Goal: Information Seeking & Learning: Learn about a topic

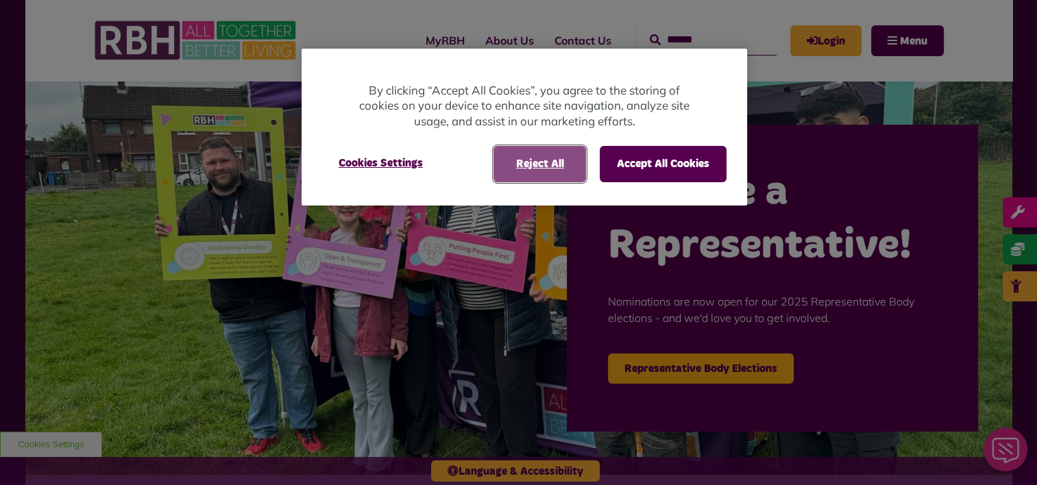
click at [564, 165] on button "Reject All" at bounding box center [539, 164] width 92 height 36
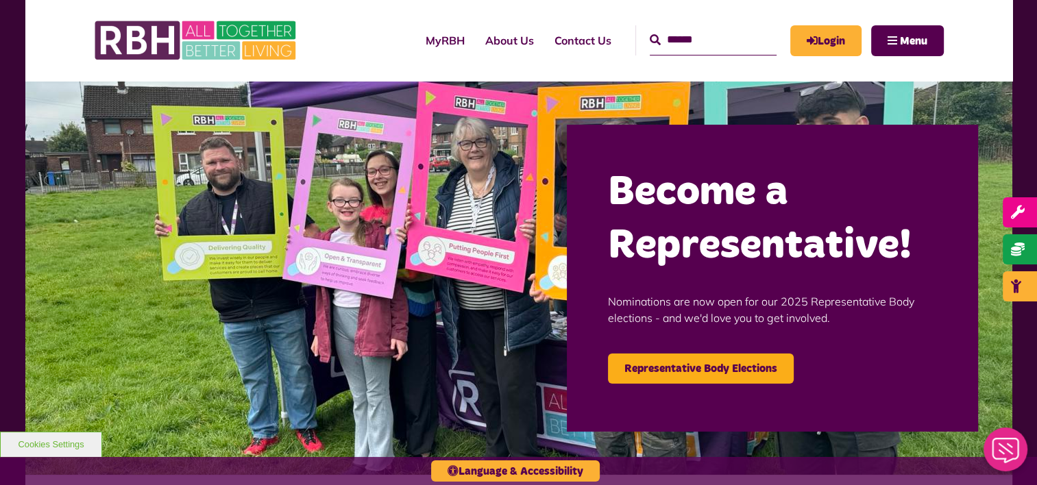
click at [654, 38] on input "text" at bounding box center [713, 39] width 127 height 29
type input "*********"
click at [650, 32] on button "Search" at bounding box center [655, 40] width 11 height 16
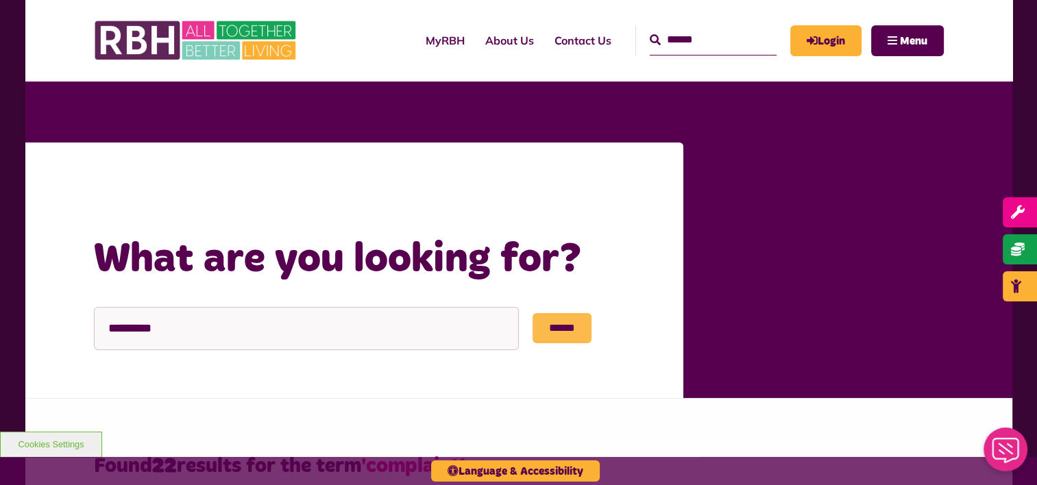
click at [546, 332] on input "******" at bounding box center [561, 328] width 59 height 30
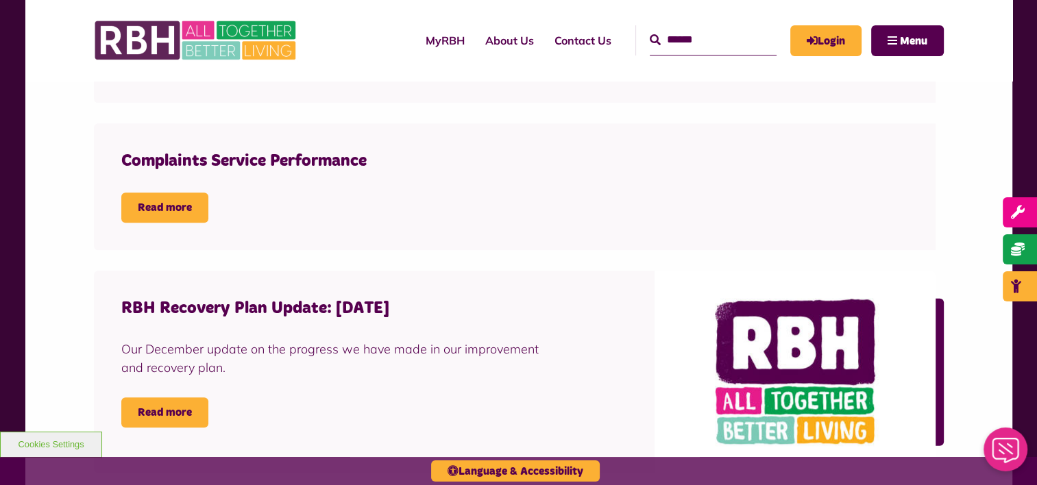
scroll to position [959, 0]
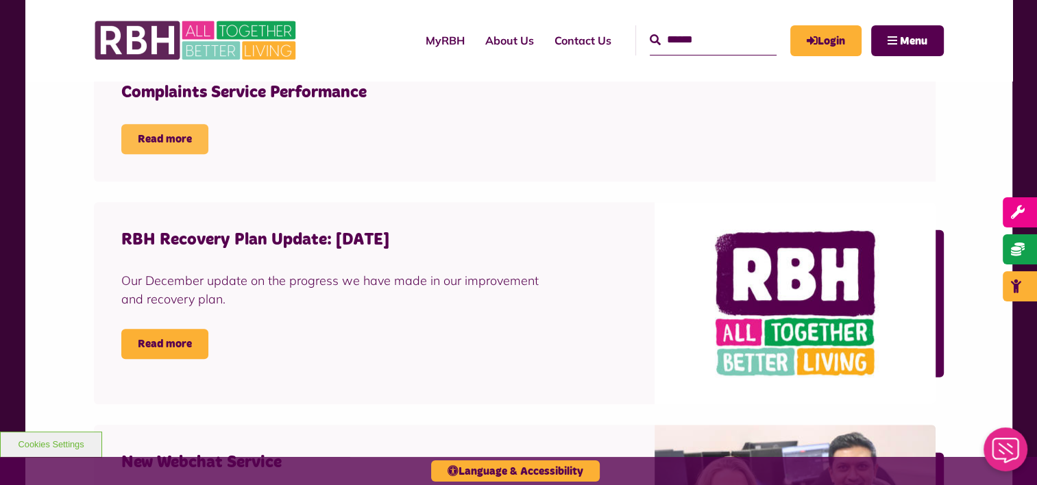
click at [157, 147] on link "Read more" at bounding box center [164, 139] width 87 height 30
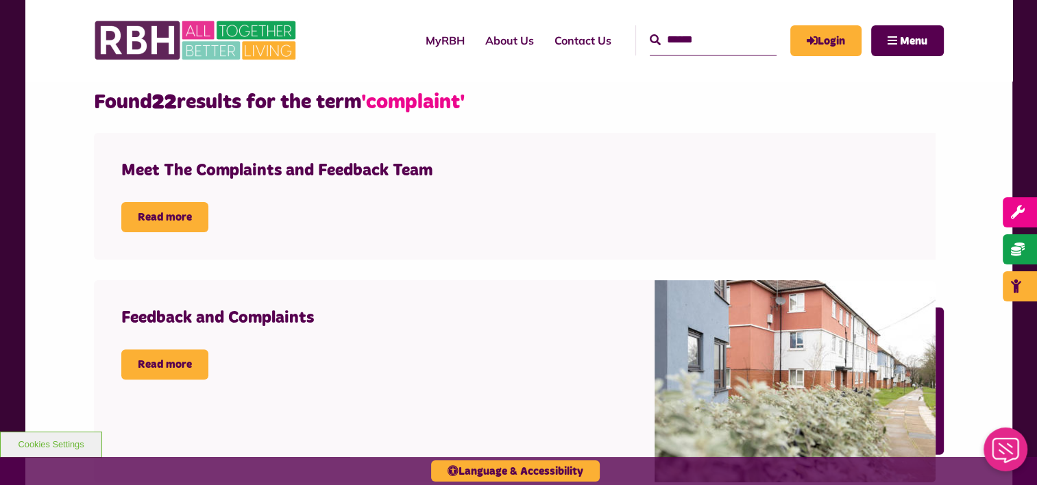
scroll to position [343, 0]
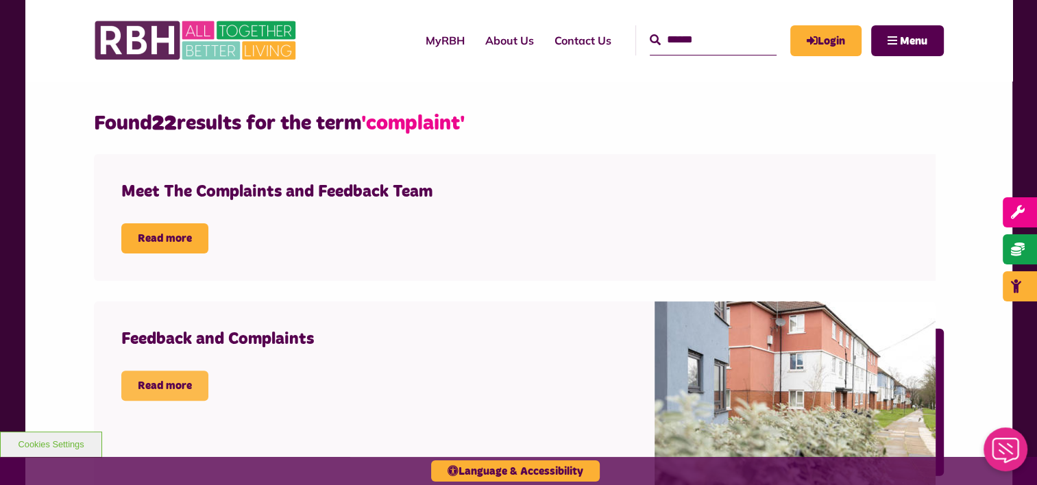
click at [184, 389] on link "Read more" at bounding box center [164, 386] width 87 height 30
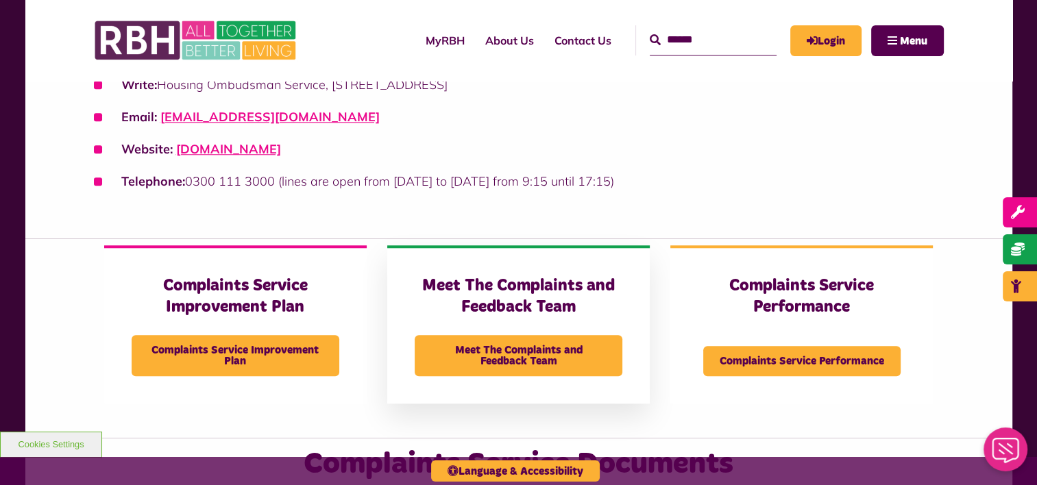
scroll to position [1302, 0]
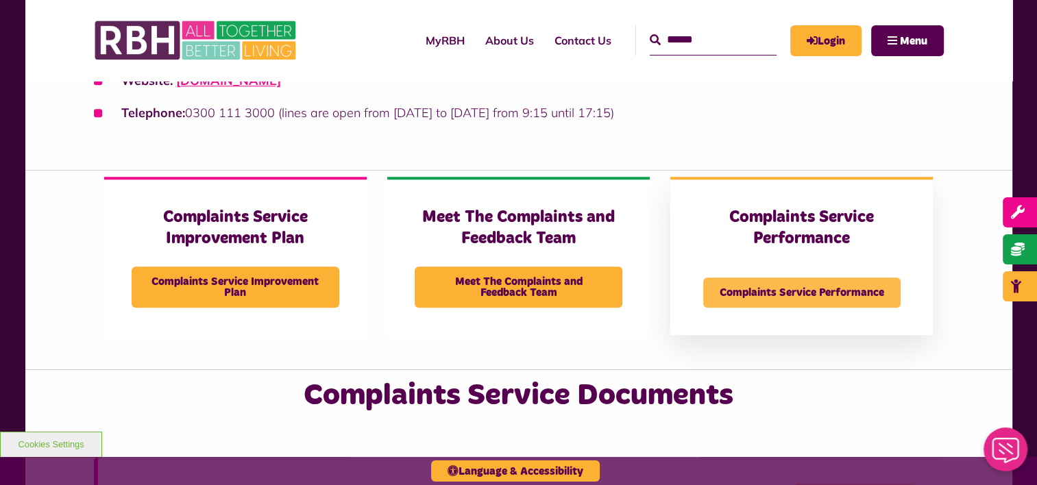
click at [762, 292] on span "Complaints Service Performance" at bounding box center [801, 292] width 197 height 30
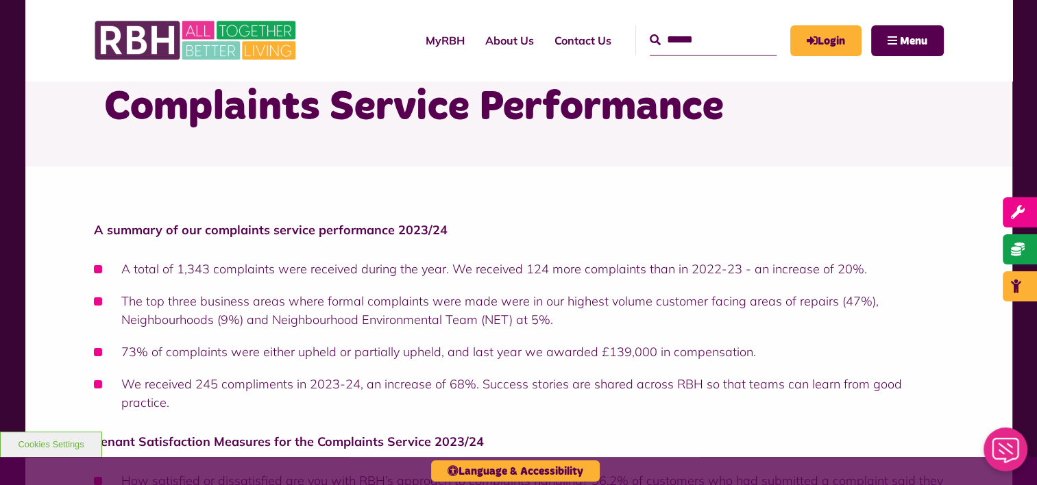
scroll to position [206, 0]
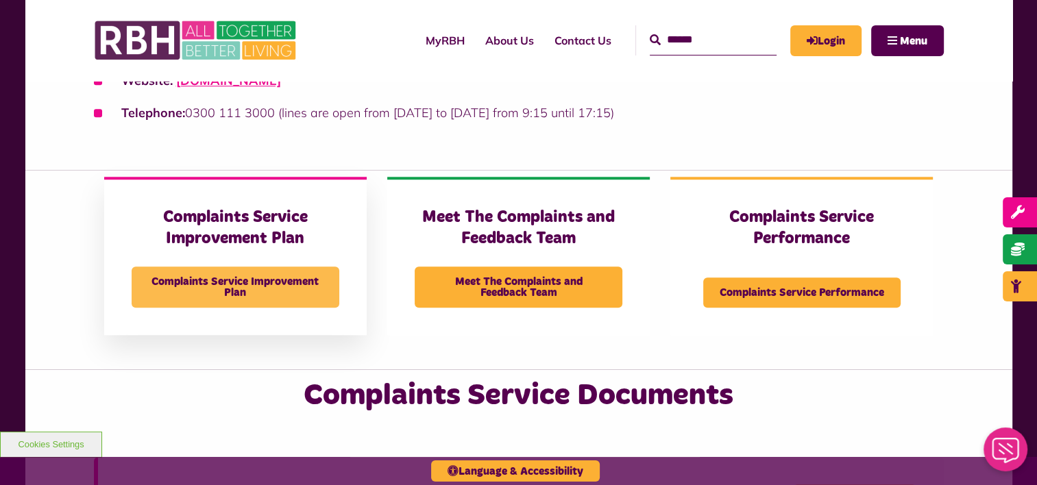
click at [251, 277] on span "Complaints Service Improvement Plan" at bounding box center [236, 287] width 208 height 41
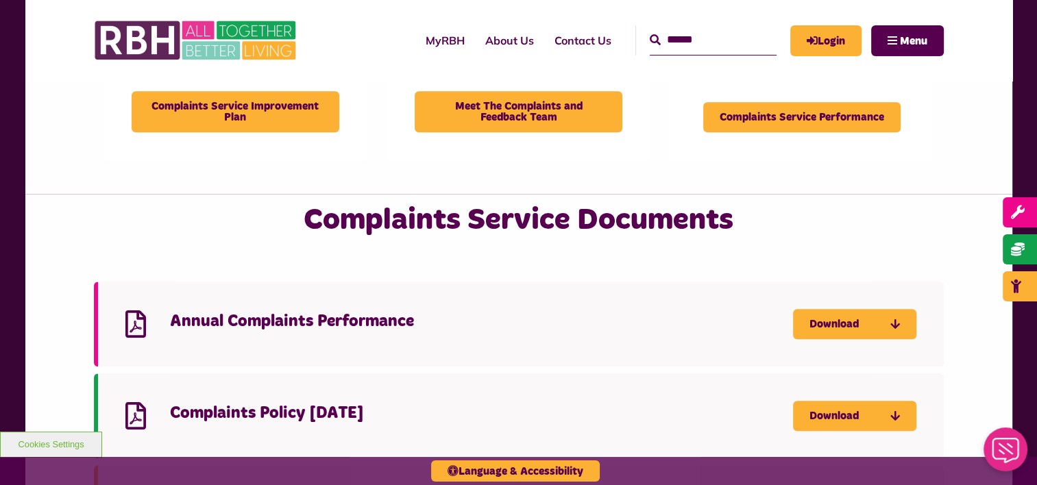
scroll to position [1576, 0]
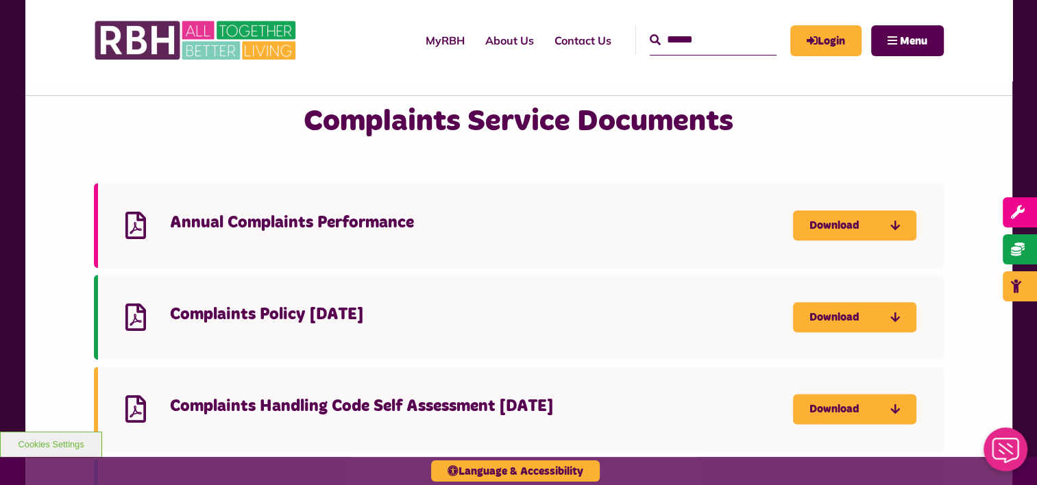
click at [362, 227] on h4 "Annual Complaints Performance" at bounding box center [481, 222] width 623 height 21
click at [822, 217] on link "Download" at bounding box center [854, 225] width 123 height 30
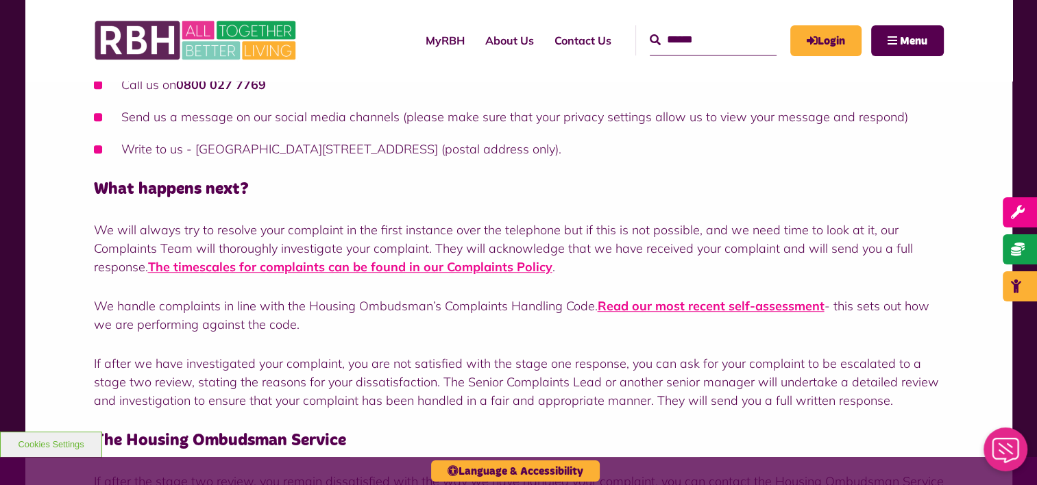
scroll to position [617, 0]
